Goal: Task Accomplishment & Management: Complete application form

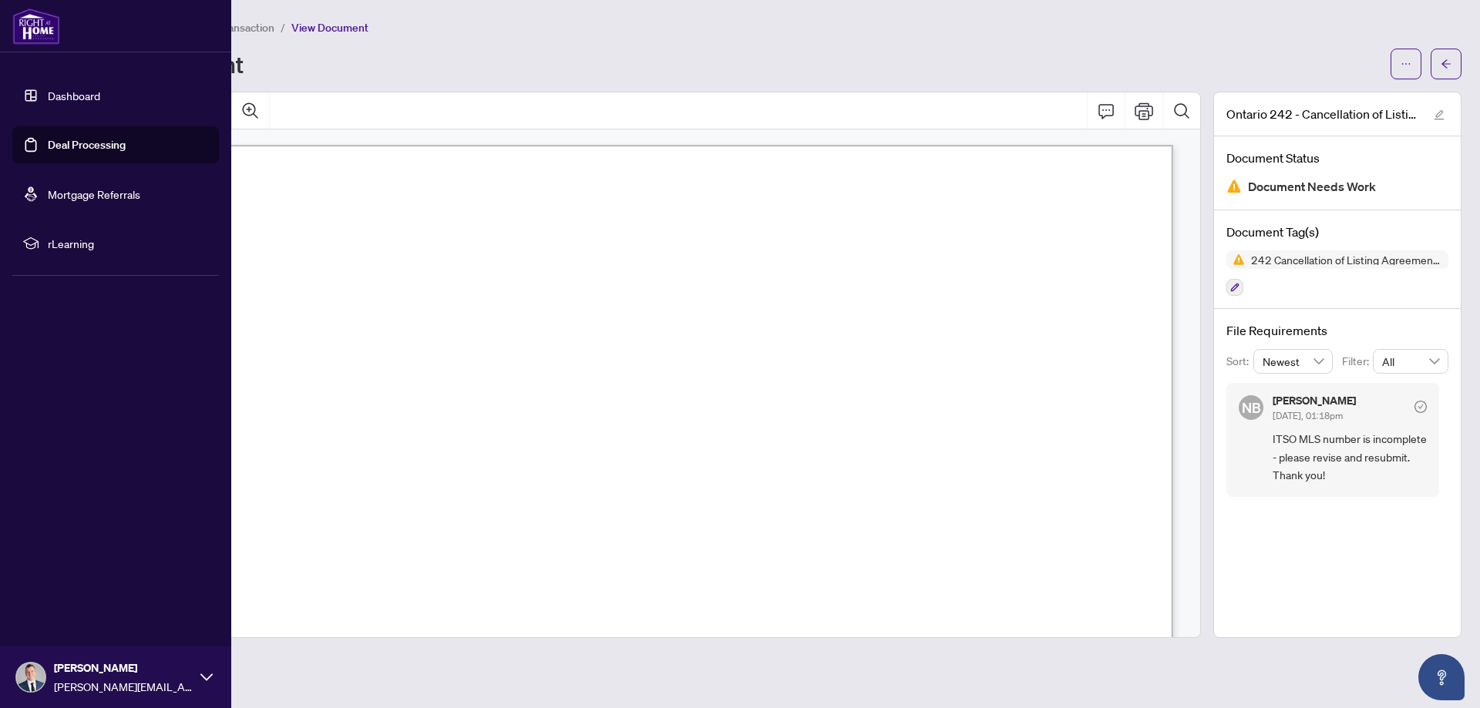
click at [83, 95] on link "Dashboard" at bounding box center [74, 96] width 52 height 14
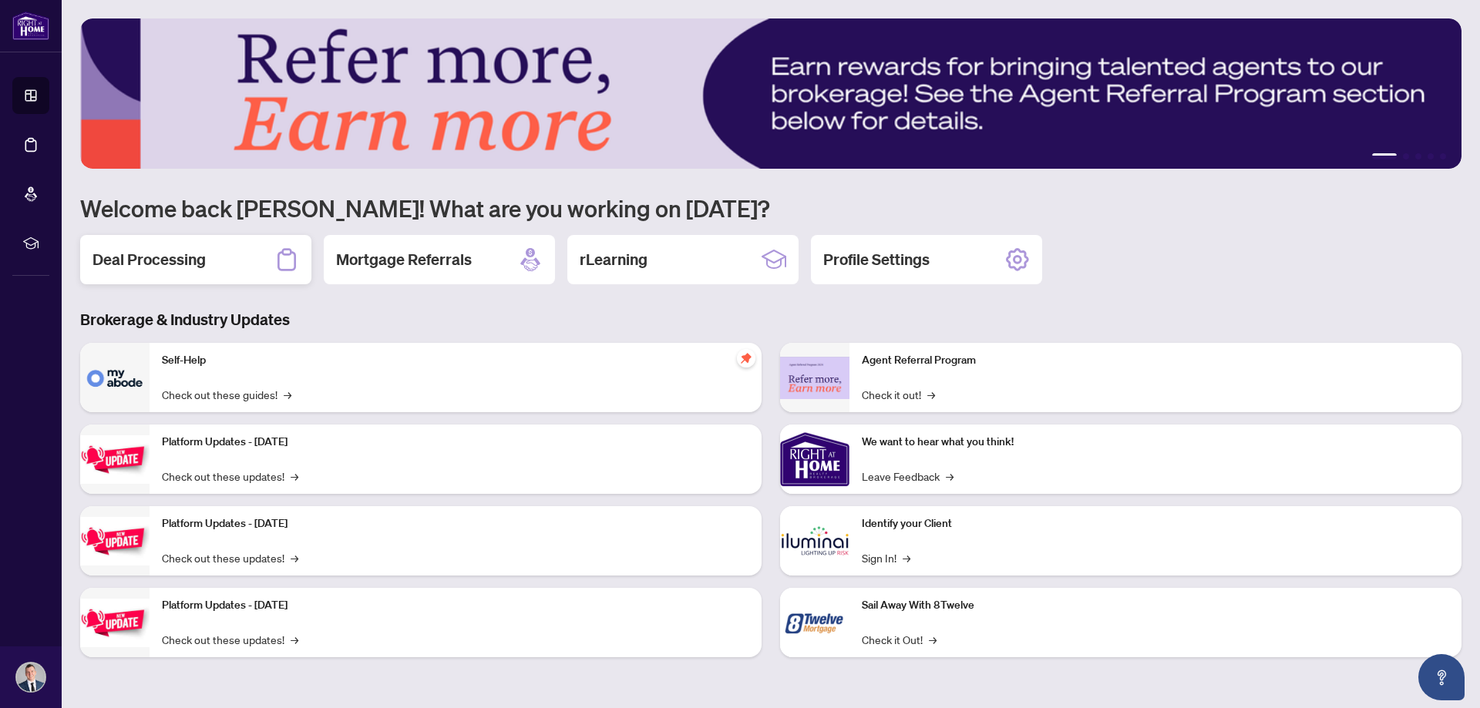
click at [146, 258] on h2 "Deal Processing" at bounding box center [149, 260] width 113 height 22
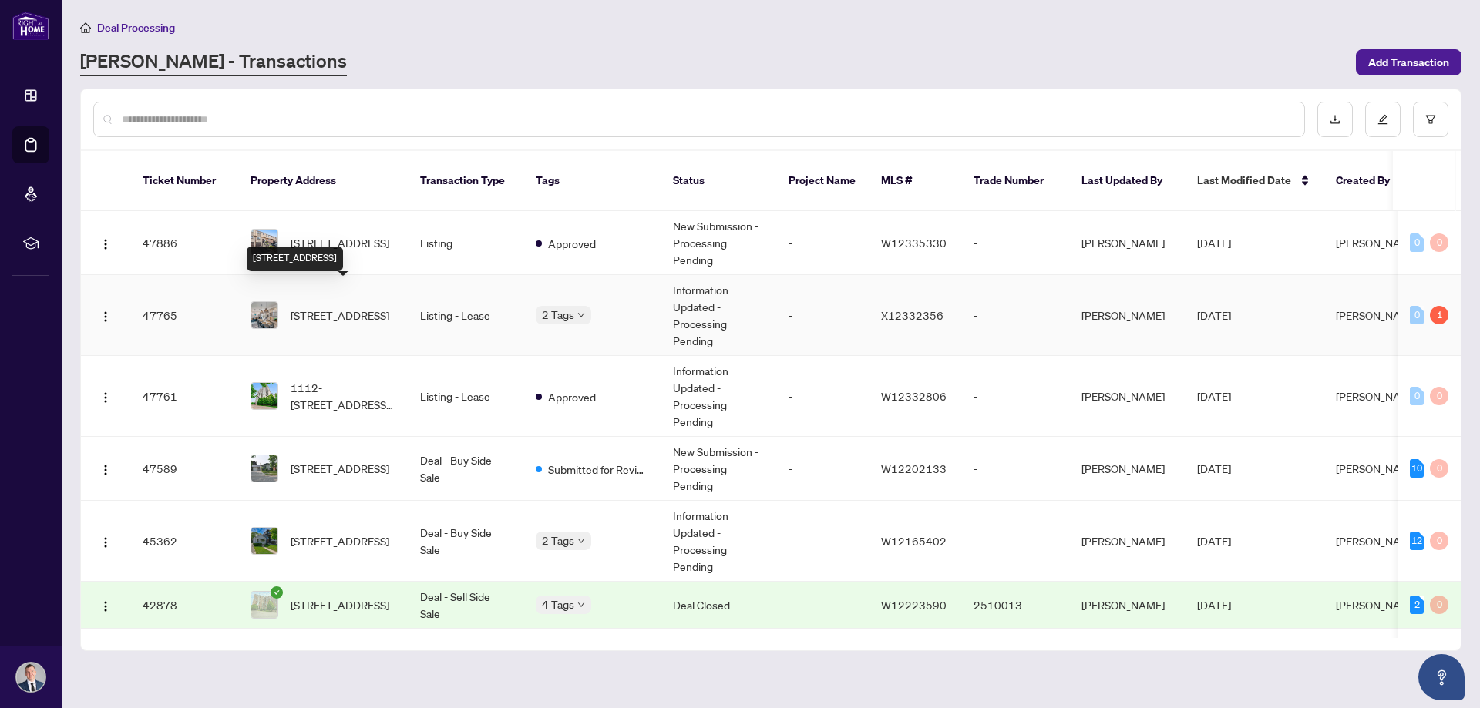
click at [328, 307] on span "[STREET_ADDRESS]" at bounding box center [340, 315] width 99 height 17
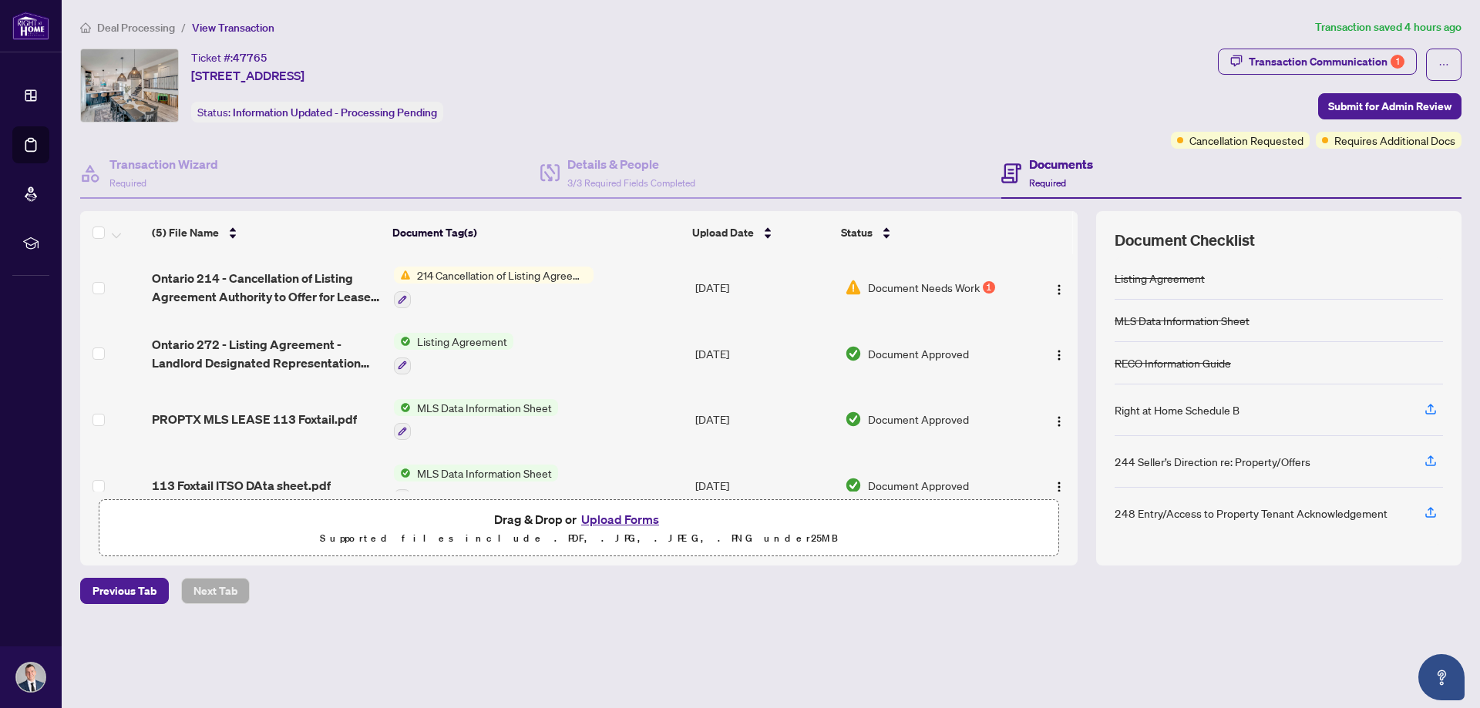
click at [619, 516] on button "Upload Forms" at bounding box center [620, 520] width 87 height 20
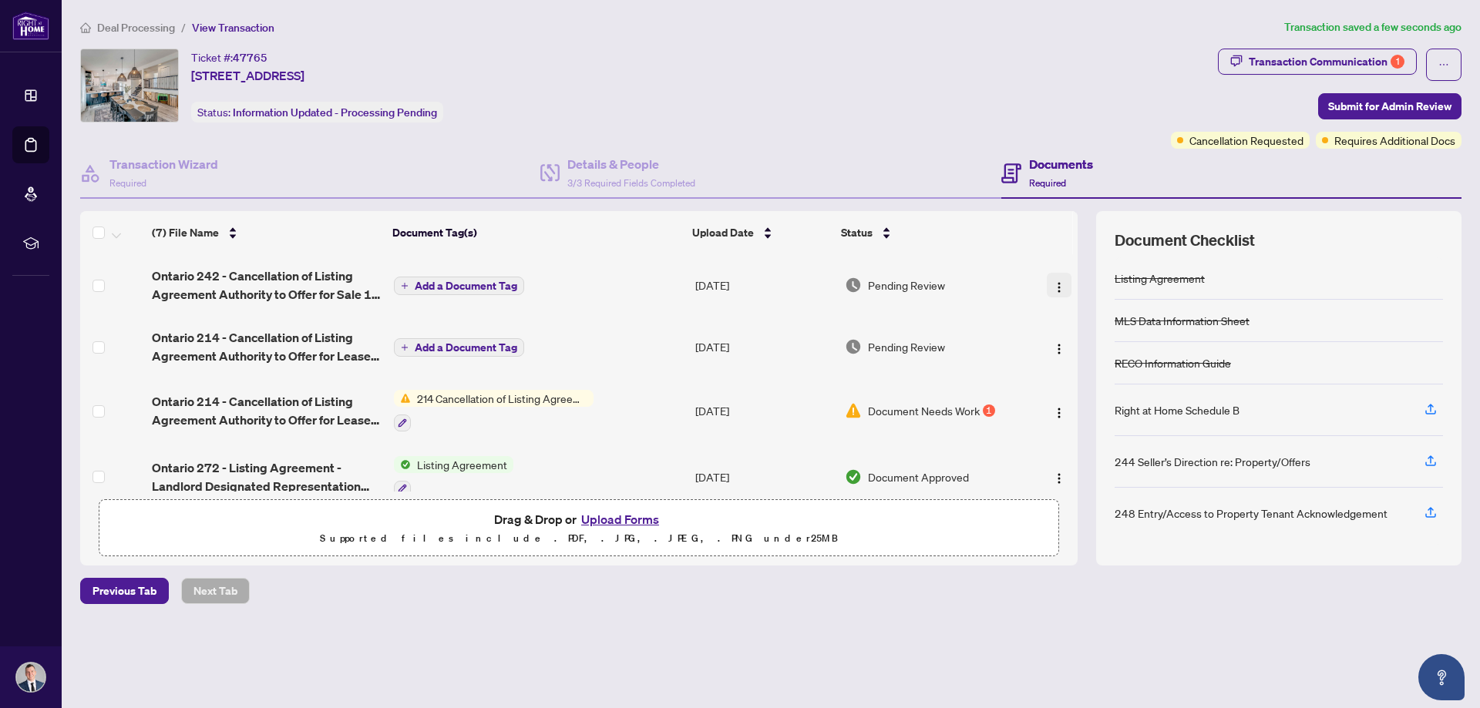
click at [1053, 284] on img "button" at bounding box center [1059, 287] width 12 height 12
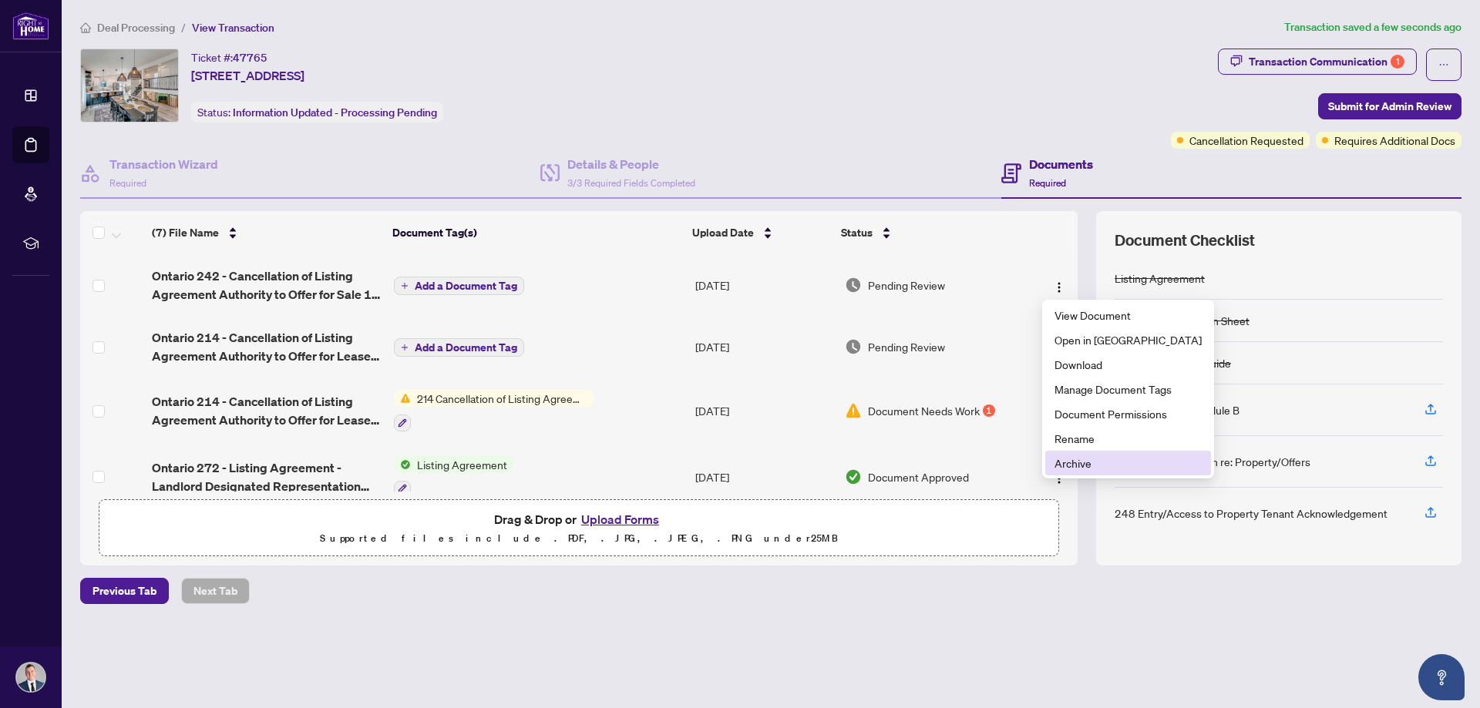
click at [1099, 464] on span "Archive" at bounding box center [1128, 463] width 147 height 17
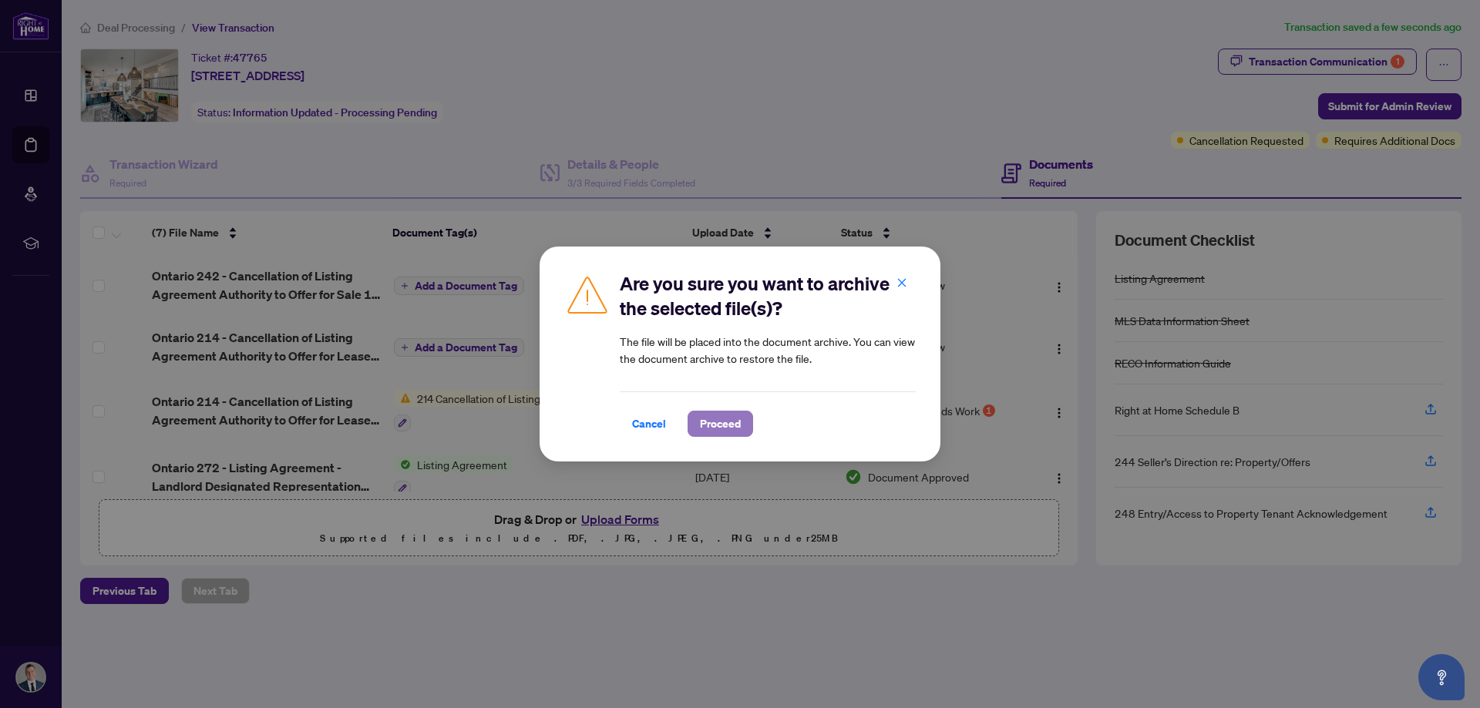
click at [719, 425] on span "Proceed" at bounding box center [720, 424] width 41 height 25
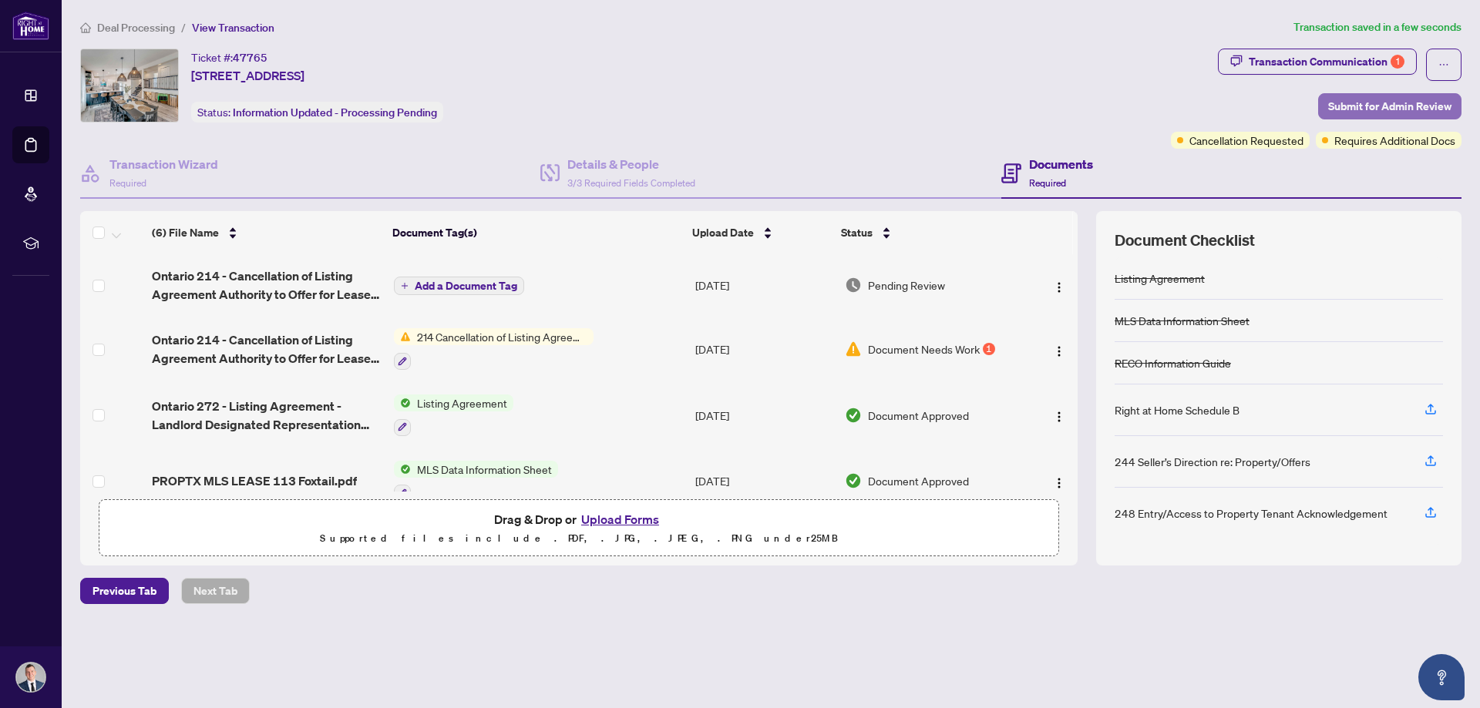
click at [1354, 109] on span "Submit for Admin Review" at bounding box center [1389, 106] width 123 height 25
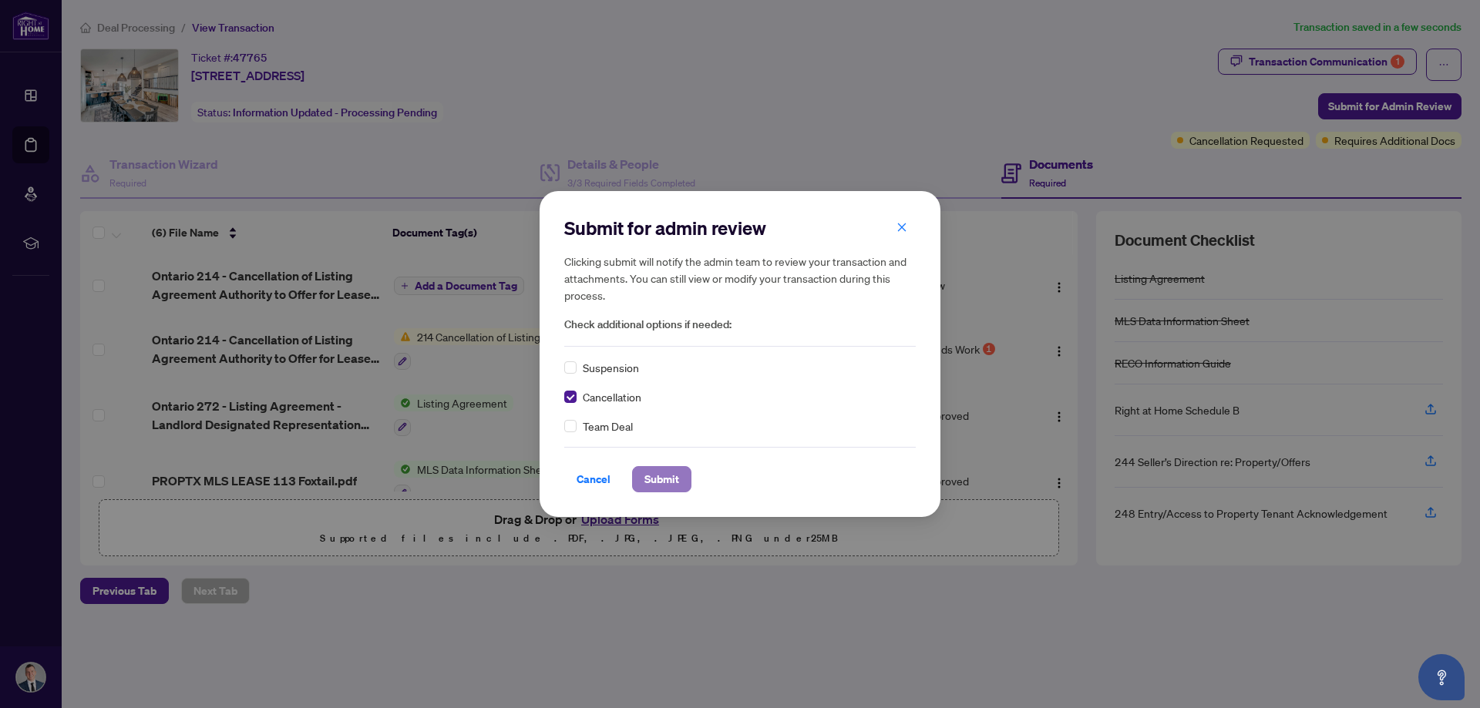
click at [675, 476] on span "Submit" at bounding box center [661, 479] width 35 height 25
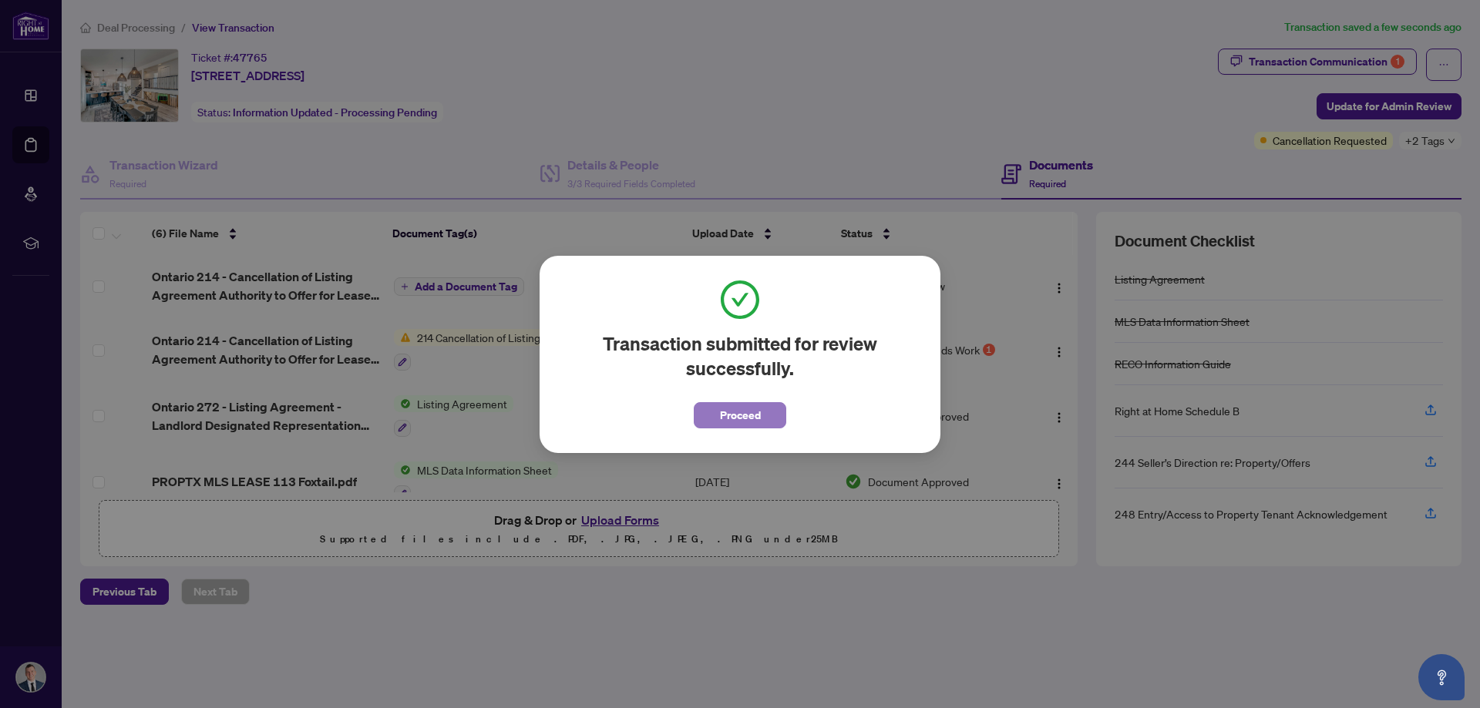
click at [755, 419] on span "Proceed" at bounding box center [740, 415] width 41 height 25
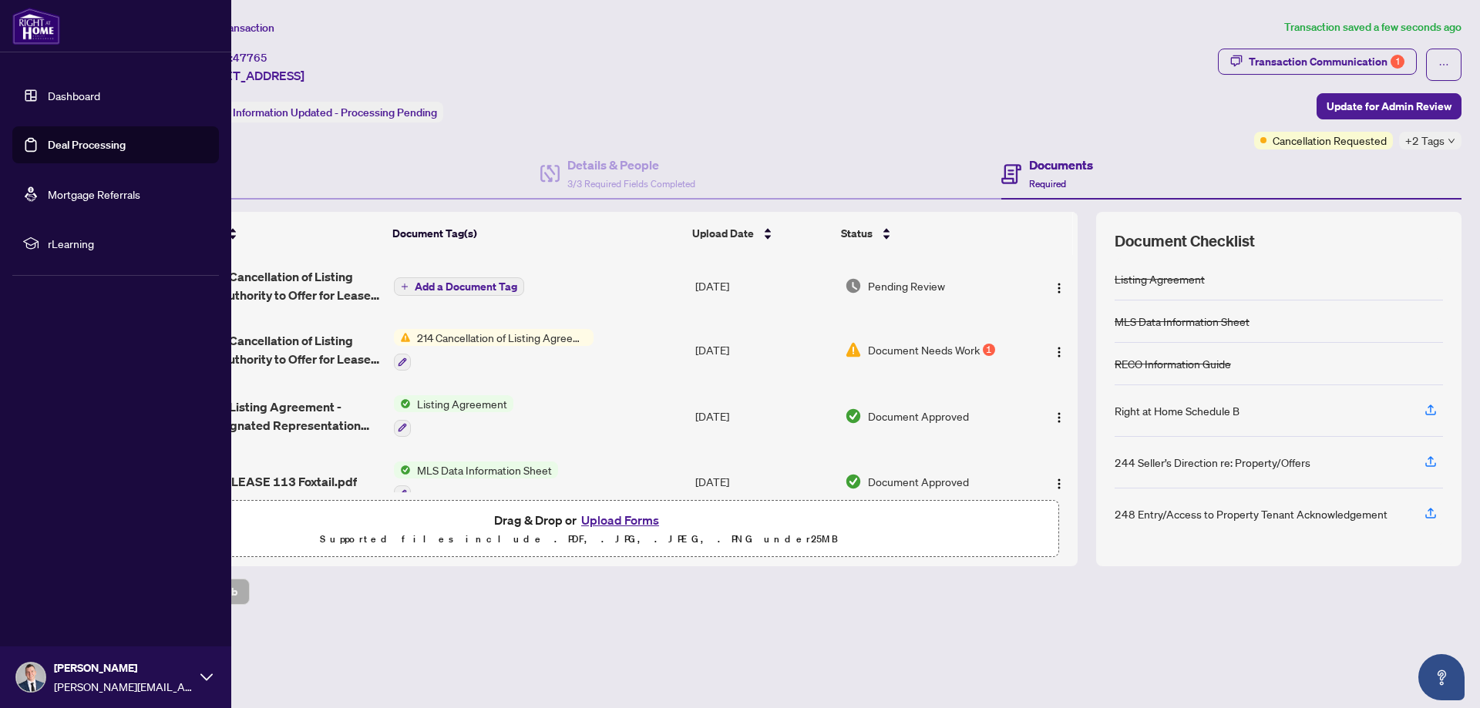
click at [48, 99] on link "Dashboard" at bounding box center [74, 96] width 52 height 14
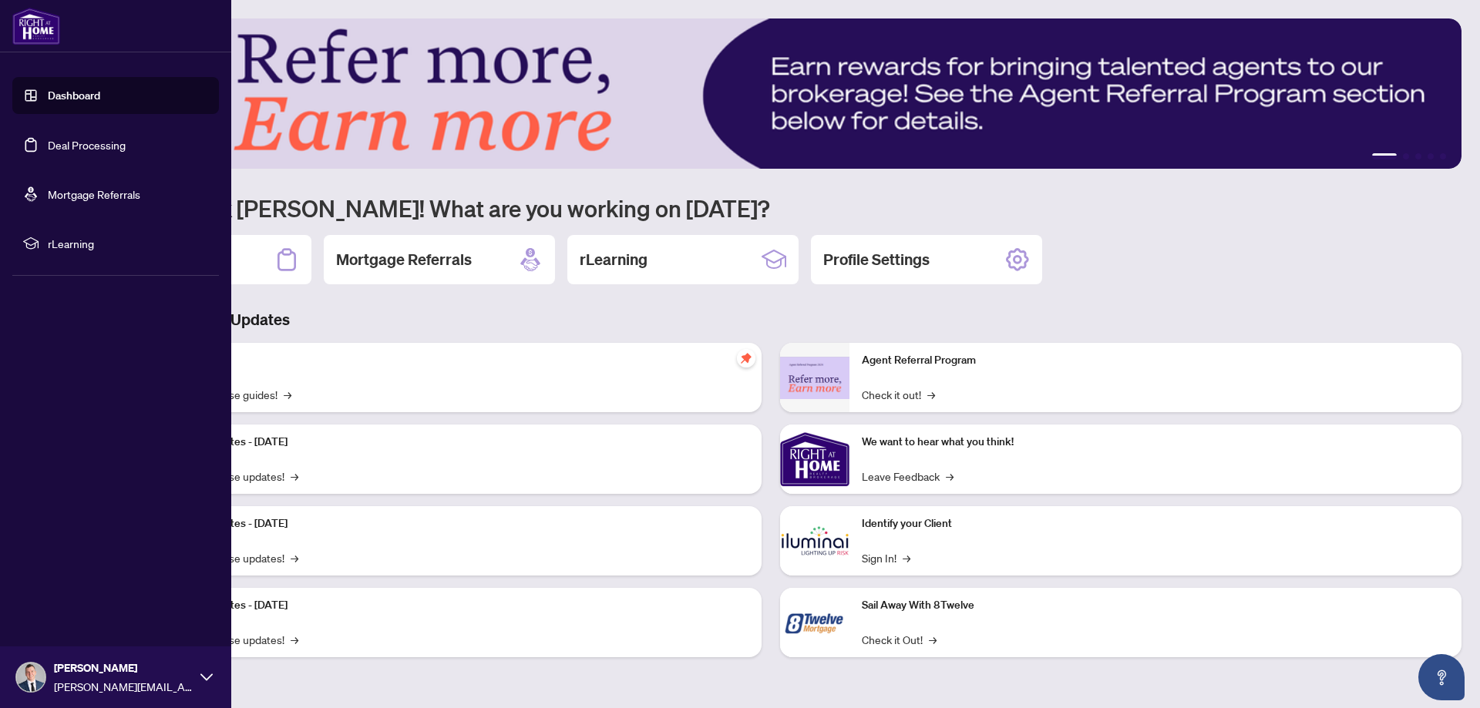
click at [48, 143] on link "Deal Processing" at bounding box center [87, 145] width 78 height 14
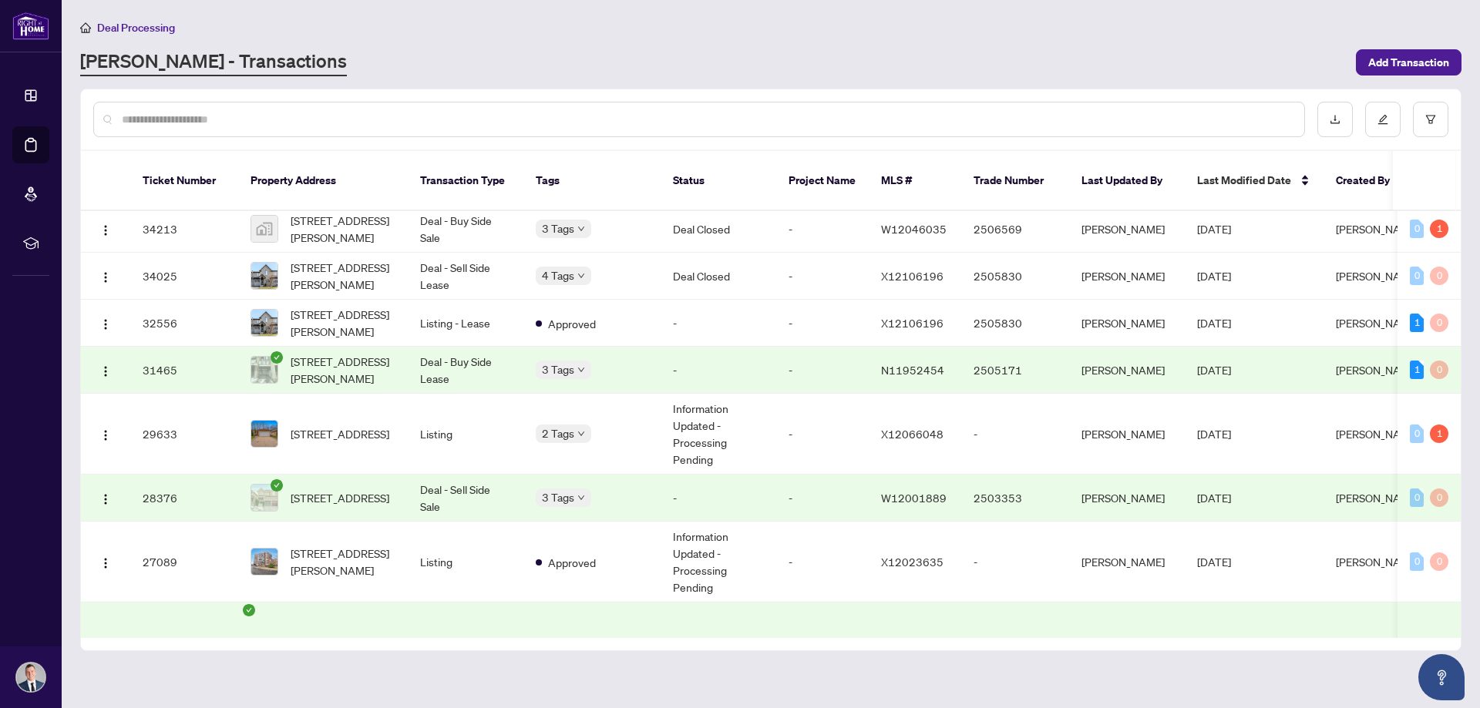
scroll to position [755, 0]
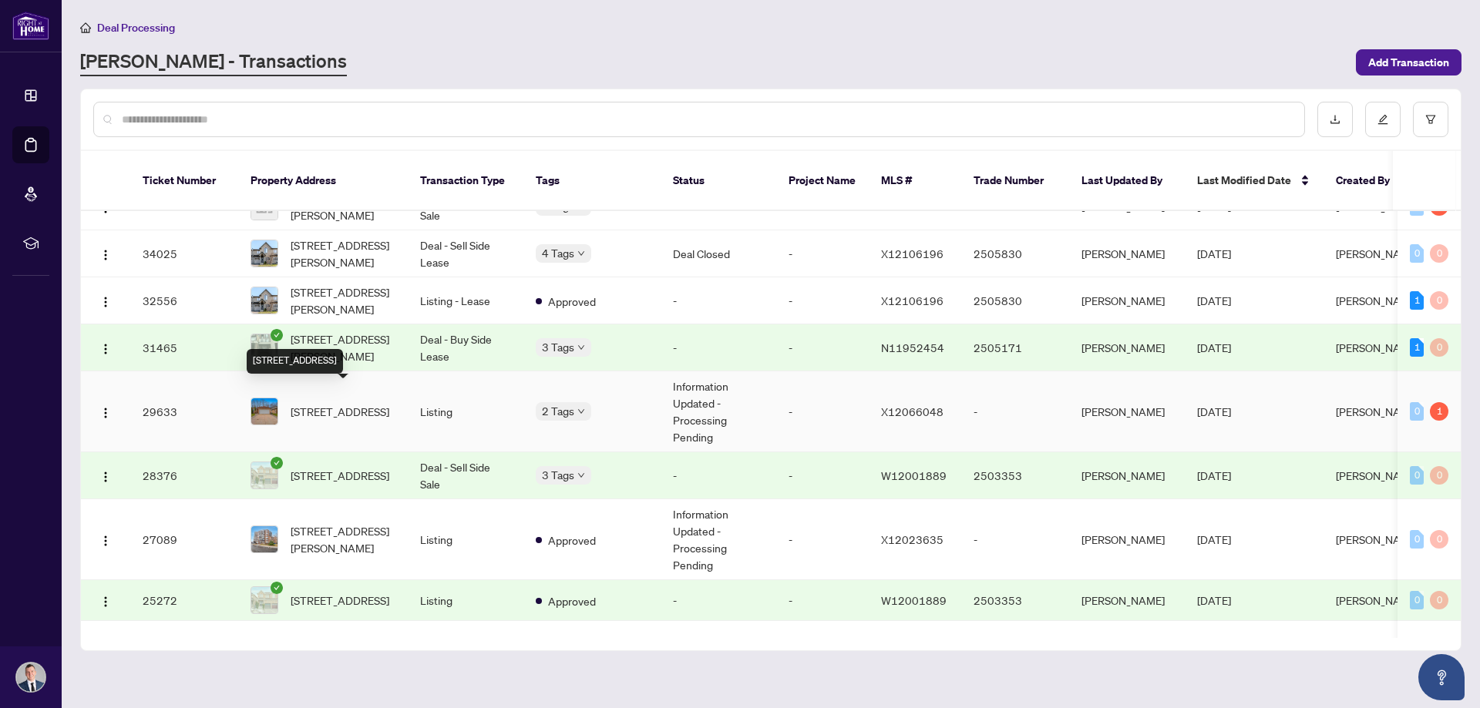
click at [320, 403] on span "[STREET_ADDRESS]" at bounding box center [340, 411] width 99 height 17
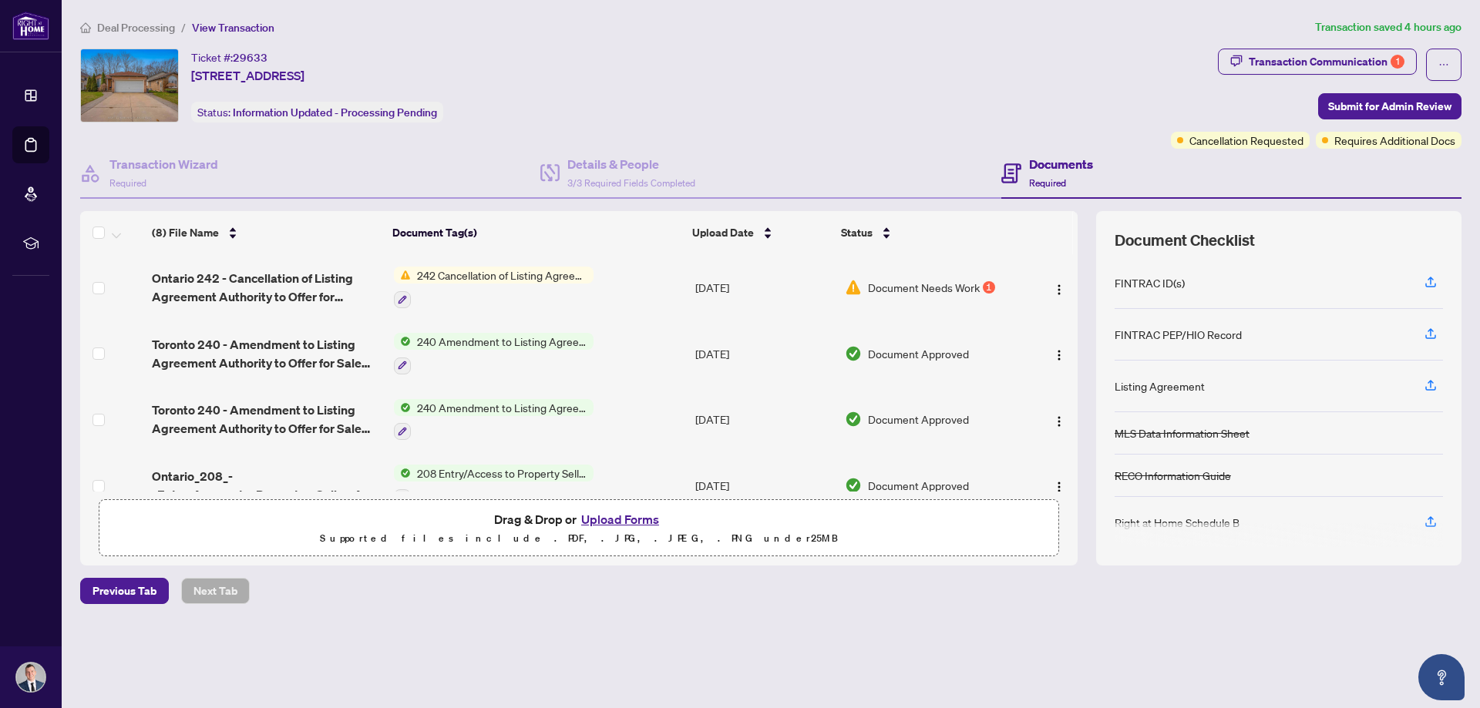
click at [647, 521] on button "Upload Forms" at bounding box center [620, 520] width 87 height 20
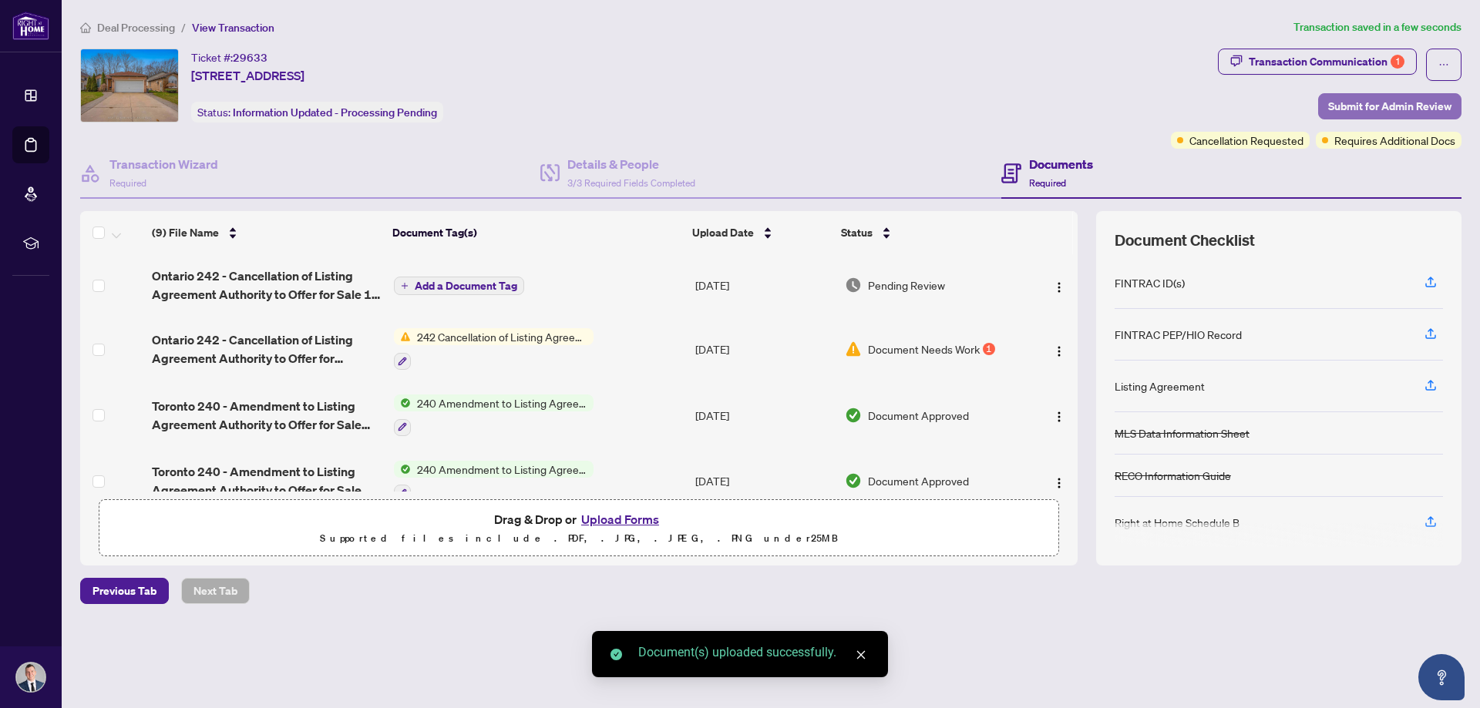
click at [1350, 105] on span "Submit for Admin Review" at bounding box center [1389, 106] width 123 height 25
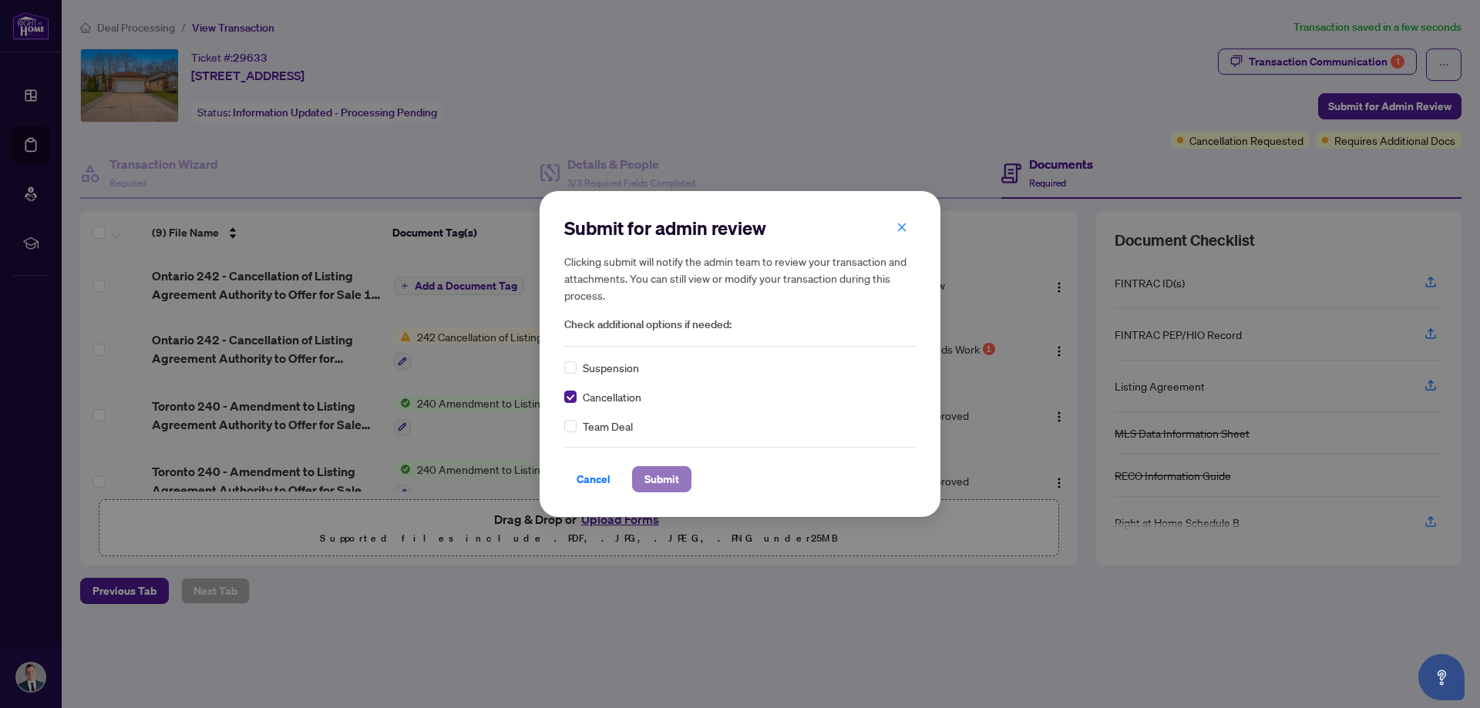
click at [665, 479] on span "Submit" at bounding box center [661, 479] width 35 height 25
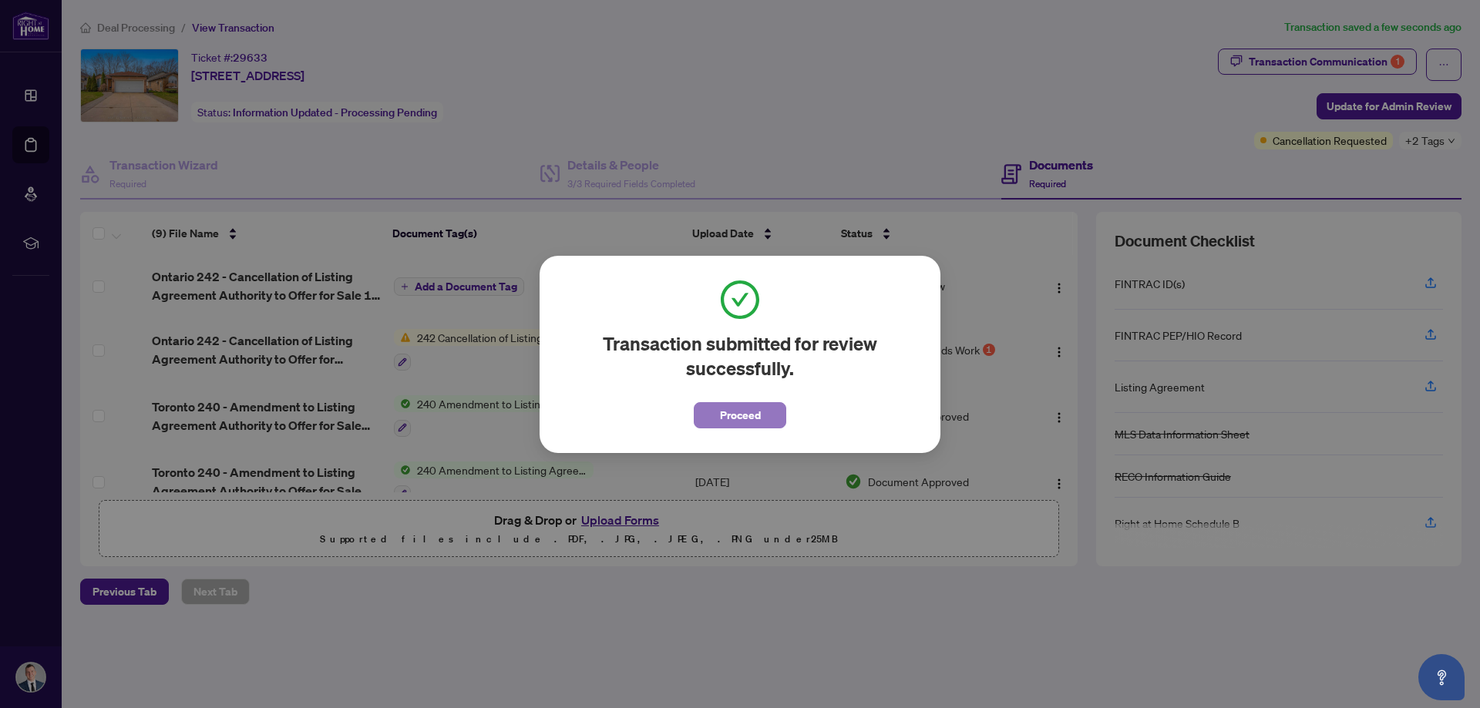
click at [762, 421] on button "Proceed" at bounding box center [740, 415] width 93 height 26
